Goal: Check status

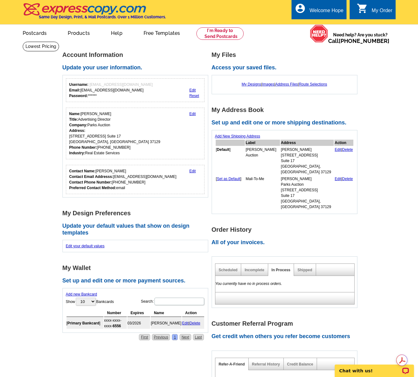
click at [263, 264] on div "Incomplete" at bounding box center [254, 270] width 27 height 12
click at [262, 268] on link "Incomplete" at bounding box center [255, 270] width 20 height 4
click at [280, 268] on link "In Process" at bounding box center [281, 270] width 19 height 4
click at [219, 268] on link "Scheduled" at bounding box center [228, 270] width 19 height 4
click at [278, 268] on link "In Process" at bounding box center [281, 270] width 19 height 4
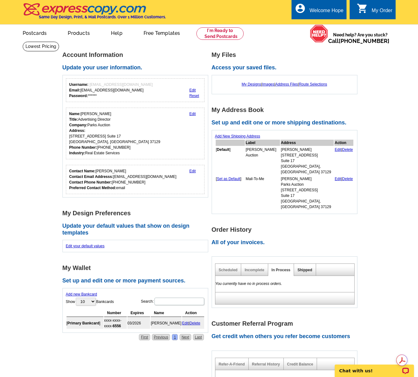
click at [303, 268] on link "Shipped" at bounding box center [305, 270] width 15 height 4
click at [275, 268] on link "In Process" at bounding box center [281, 270] width 19 height 4
click at [229, 264] on div "Scheduled" at bounding box center [228, 270] width 26 height 12
click at [229, 268] on link "Scheduled" at bounding box center [228, 270] width 19 height 4
click at [260, 268] on link "Incomplete" at bounding box center [255, 270] width 20 height 4
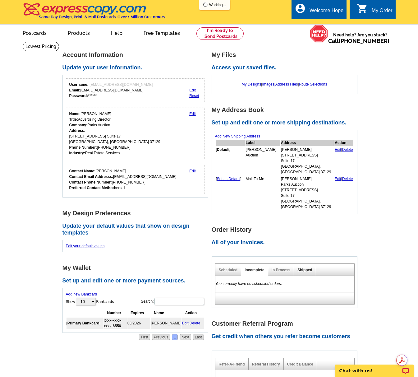
click at [307, 268] on link "Shipped" at bounding box center [305, 270] width 15 height 4
click at [302, 268] on link "Shipped" at bounding box center [305, 270] width 15 height 4
click at [310, 276] on div "You currently have no scheduled orders." at bounding box center [285, 284] width 140 height 16
click at [303, 268] on link "Shipped" at bounding box center [305, 270] width 15 height 4
